Goal: Task Accomplishment & Management: Use online tool/utility

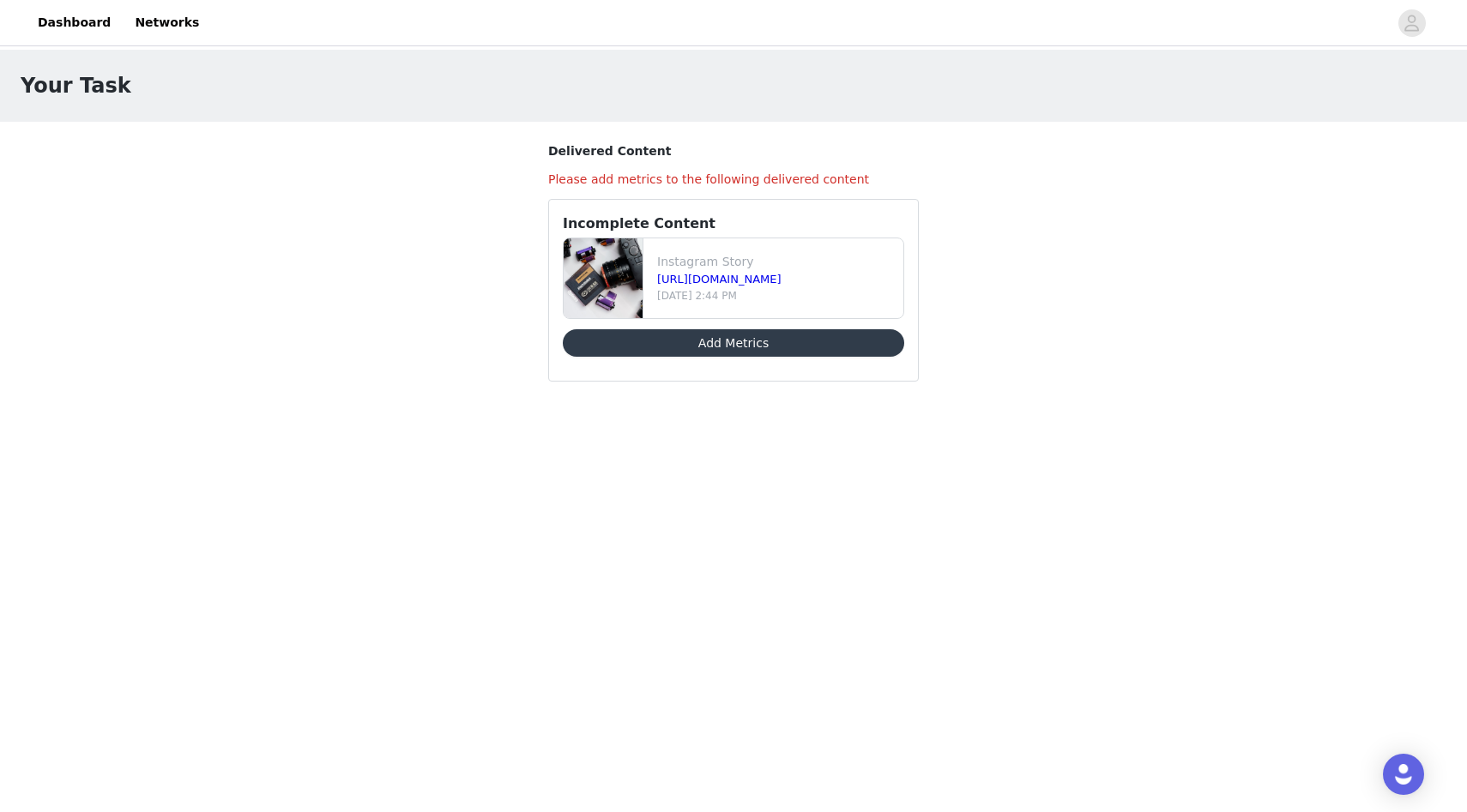
click at [702, 344] on button "Add Metrics" at bounding box center [734, 344] width 342 height 28
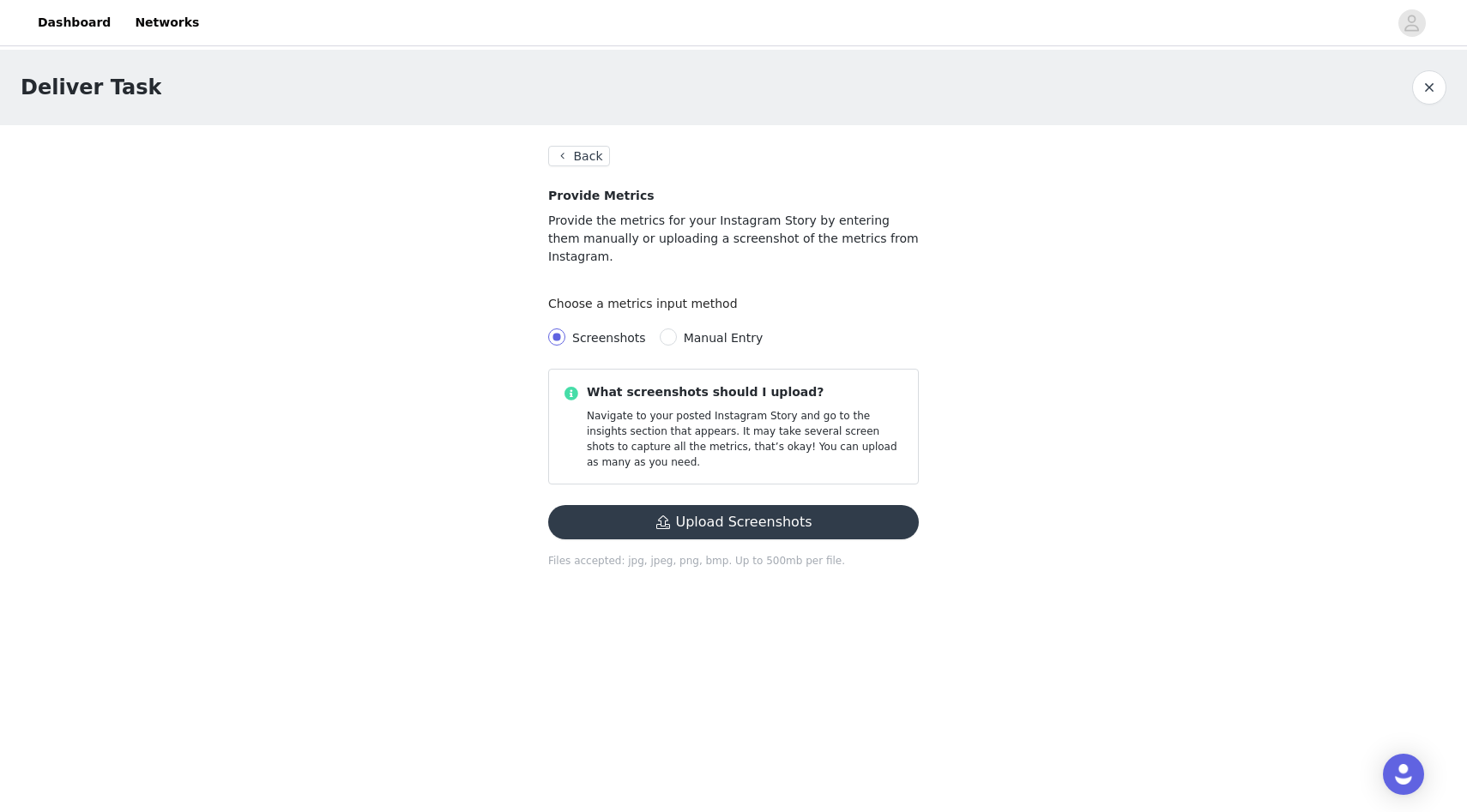
click at [700, 465] on div "What screenshots should I upload? Navigate to your posted Instagram Story and g…" at bounding box center [734, 472] width 371 height 207
click at [700, 505] on button "Upload Screenshots" at bounding box center [734, 522] width 371 height 34
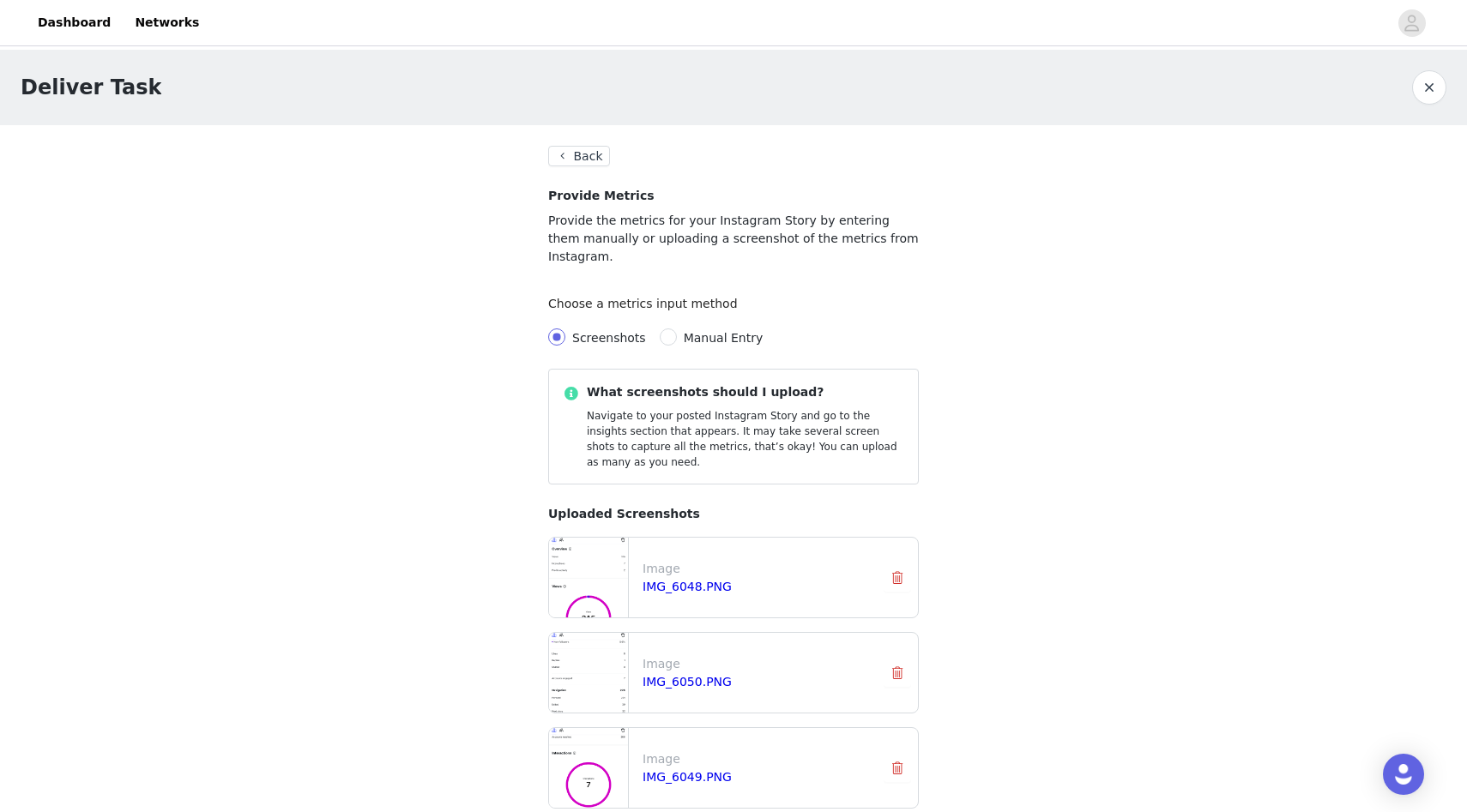
scroll to position [82, 0]
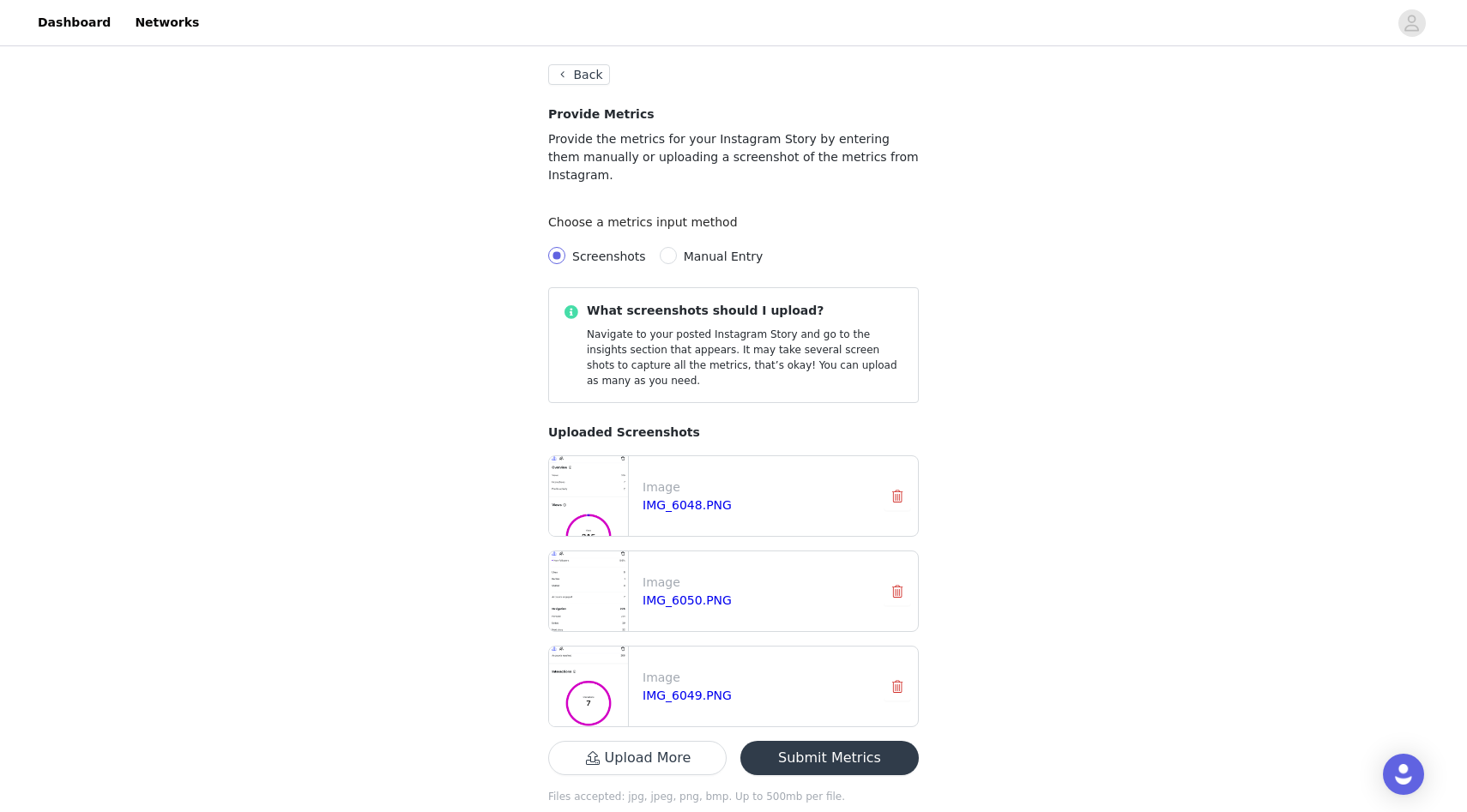
click at [852, 741] on button "Submit Metrics" at bounding box center [829, 758] width 178 height 34
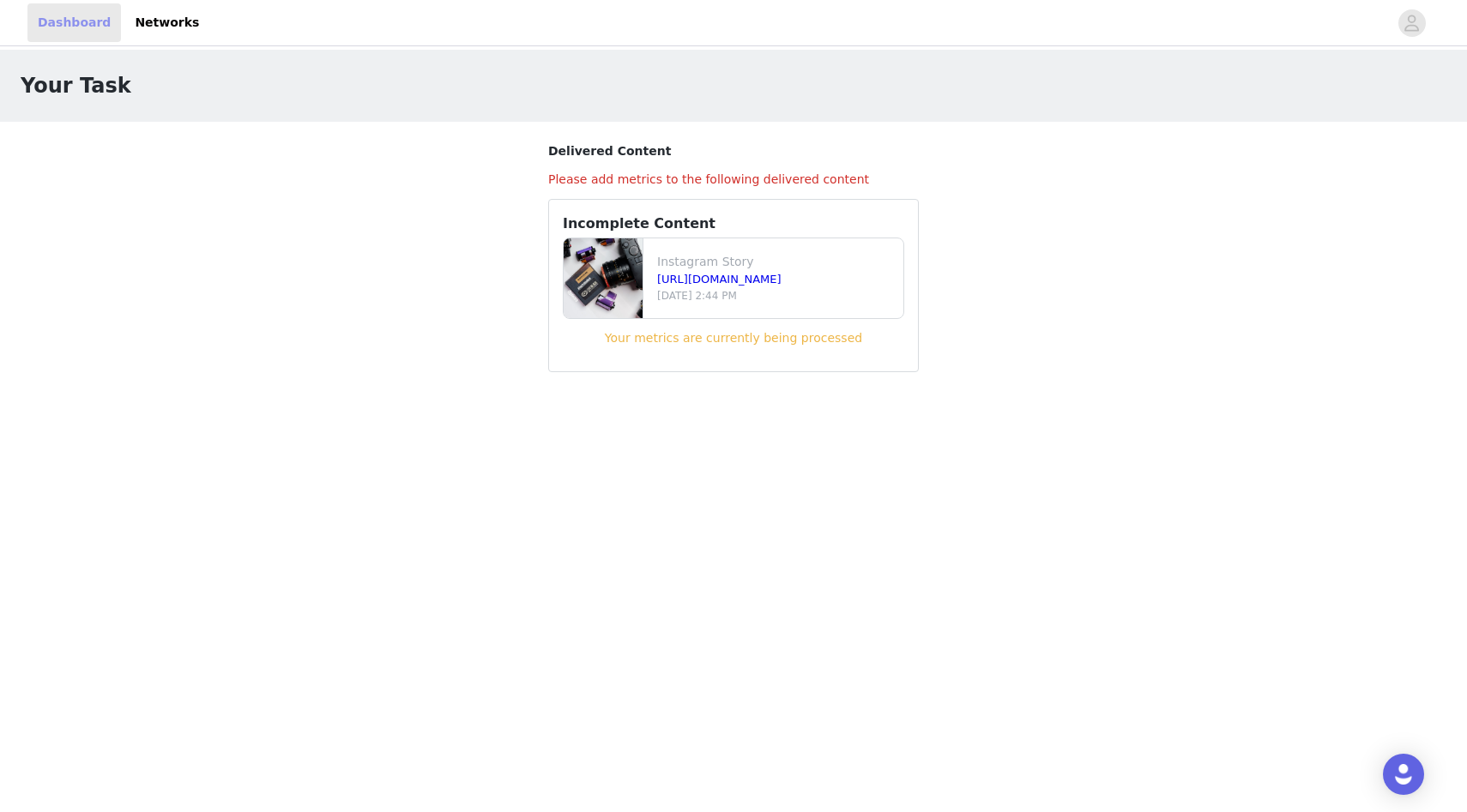
click at [80, 9] on link "Dashboard" at bounding box center [75, 22] width 94 height 39
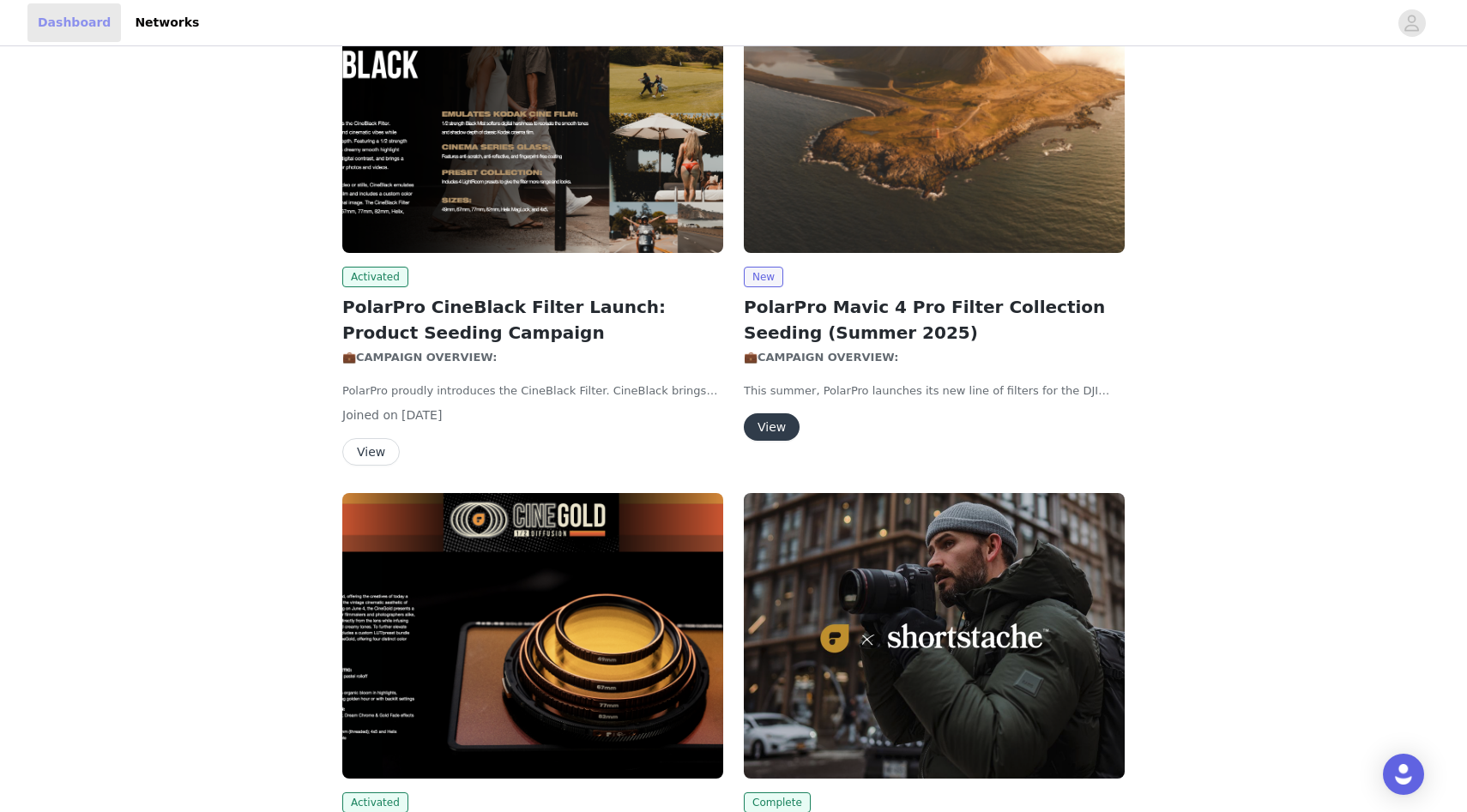
scroll to position [221, 0]
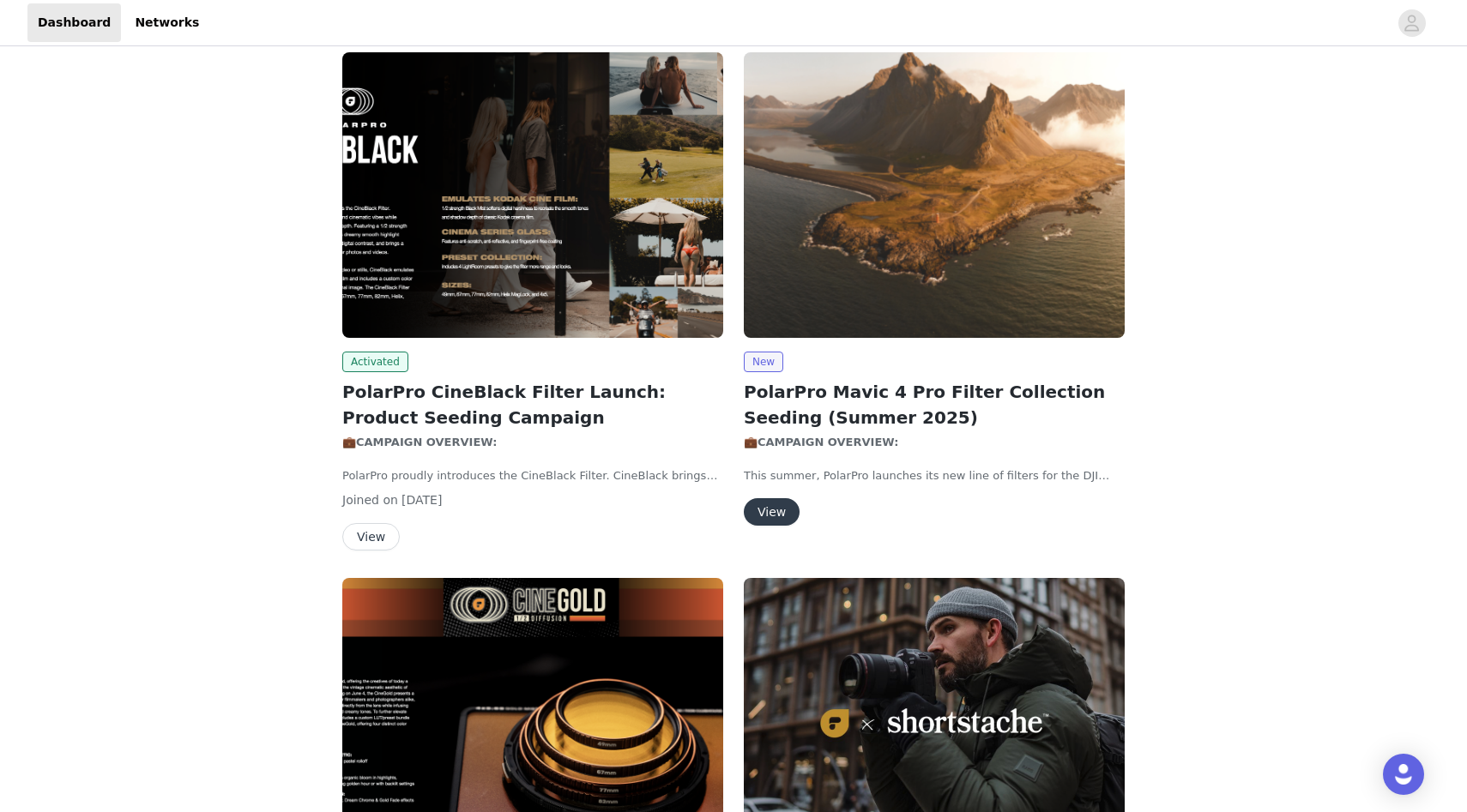
click at [362, 547] on button "View" at bounding box center [372, 537] width 58 height 28
